Goal: Task Accomplishment & Management: Manage account settings

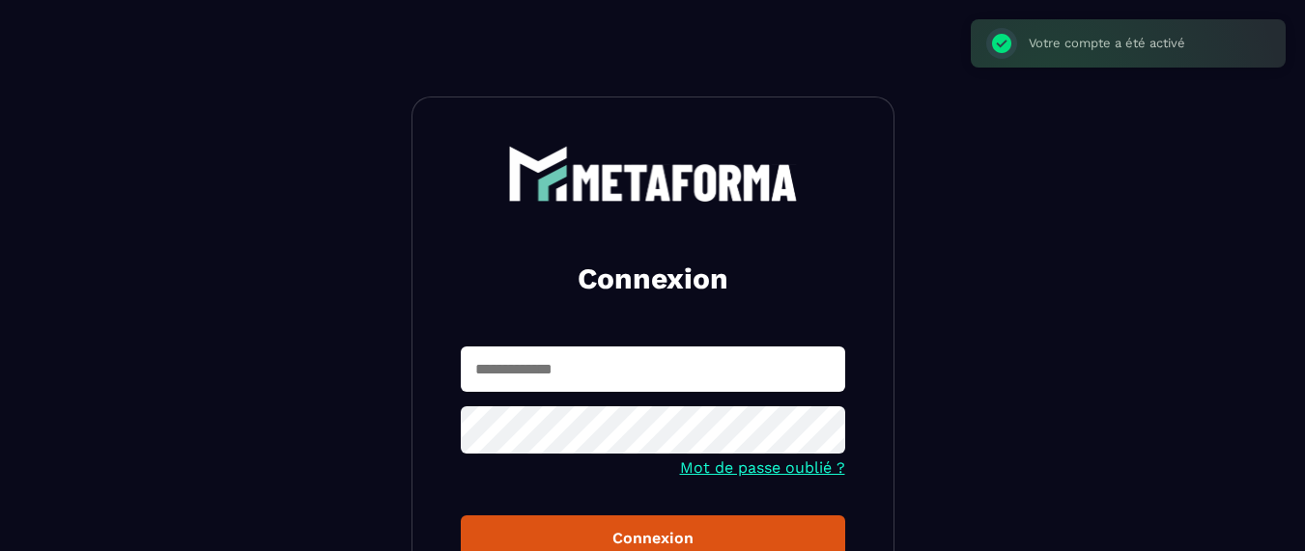
click at [746, 379] on input "text" at bounding box center [653, 369] width 384 height 45
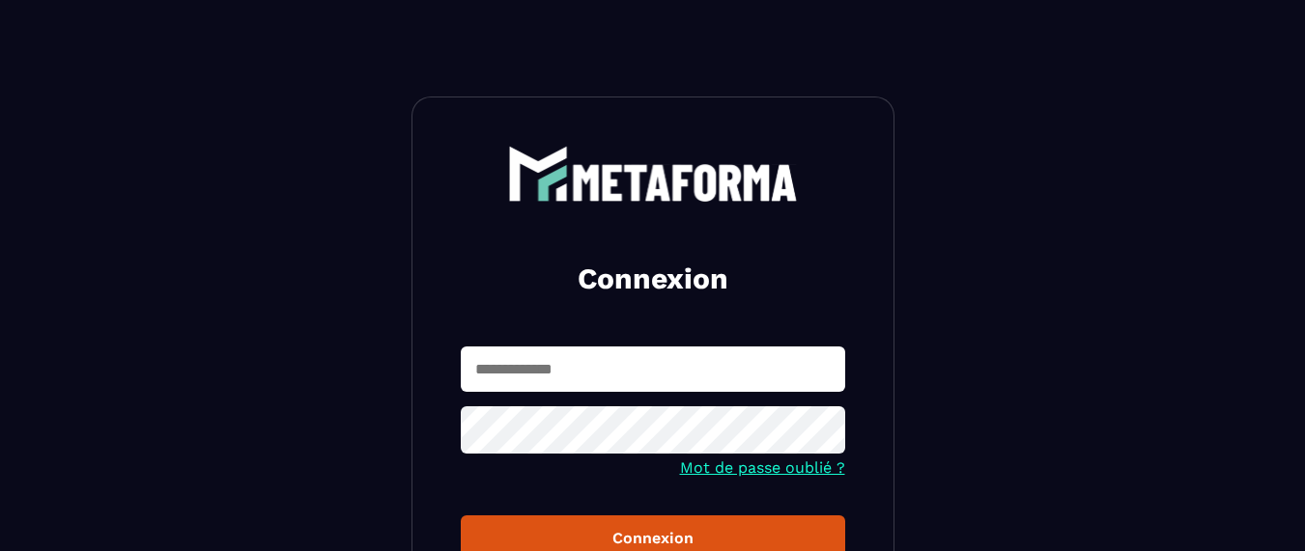
type input "**********"
click at [586, 534] on div "Connexion" at bounding box center [652, 538] width 353 height 18
